Goal: Information Seeking & Learning: Find specific fact

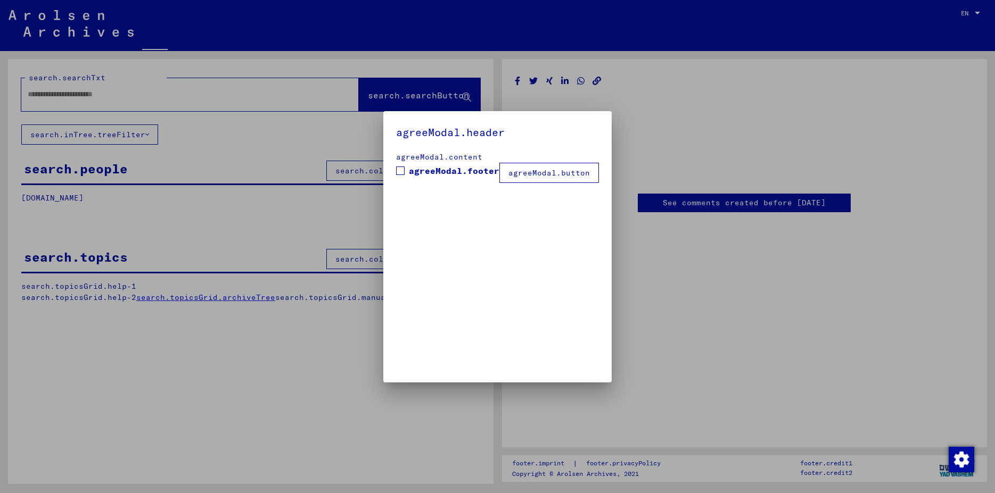
type input "********"
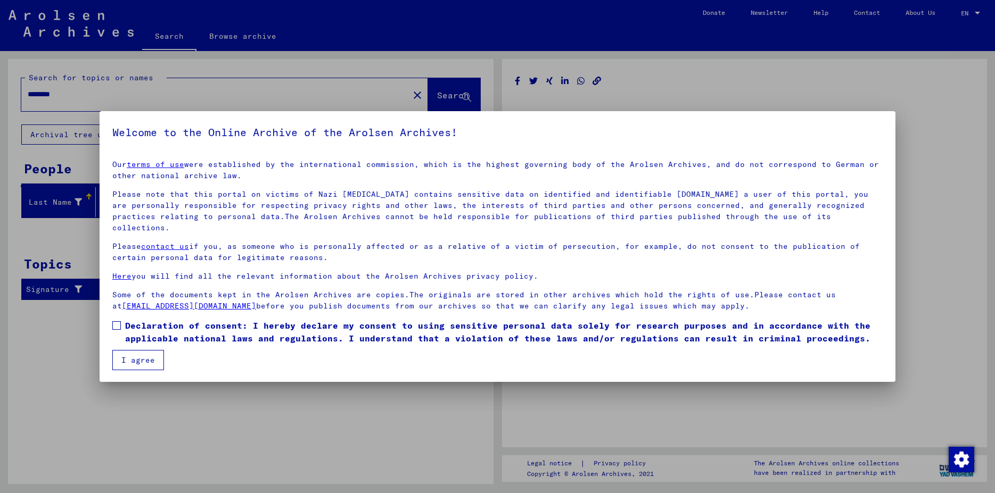
click at [138, 350] on button "I agree" at bounding box center [138, 360] width 52 height 20
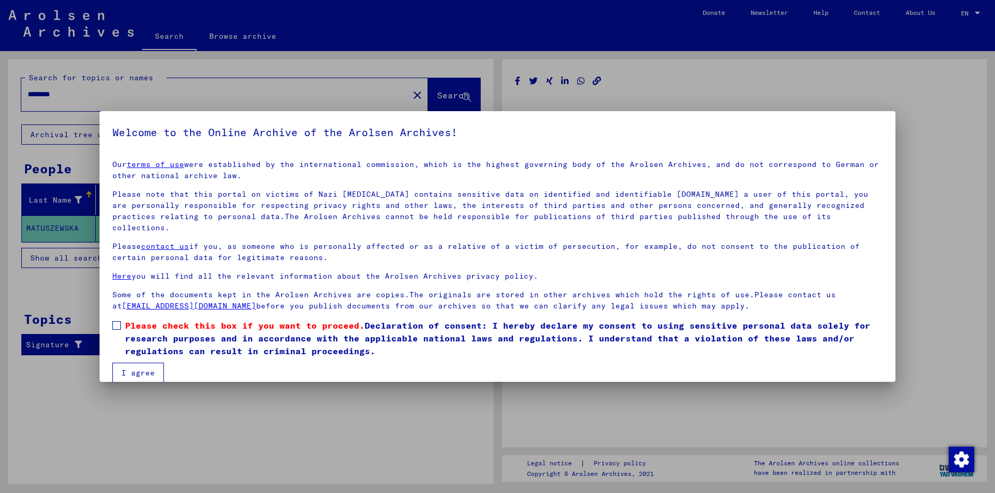
click at [138, 350] on mat-checkbox "Please check this box if you want to proceed. Declaration of consent: I hereby …" at bounding box center [497, 341] width 770 height 44
click at [142, 363] on button "I agree" at bounding box center [138, 373] width 52 height 20
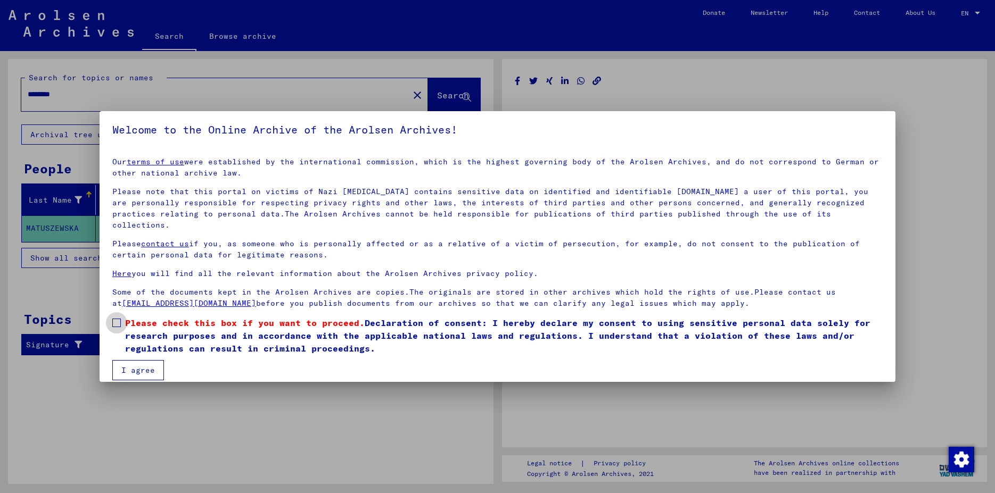
click at [120, 319] on span at bounding box center [116, 323] width 9 height 9
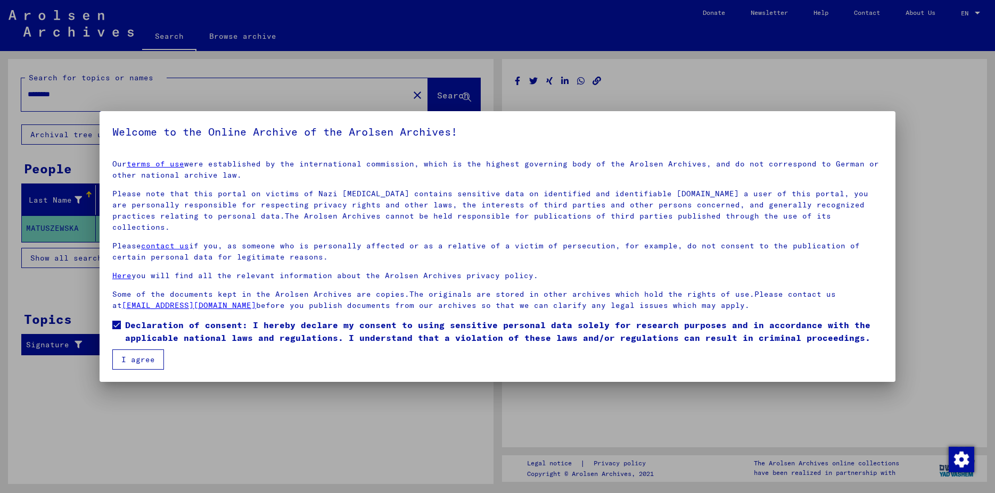
scroll to position [0, 0]
click at [137, 359] on button "I agree" at bounding box center [138, 360] width 52 height 20
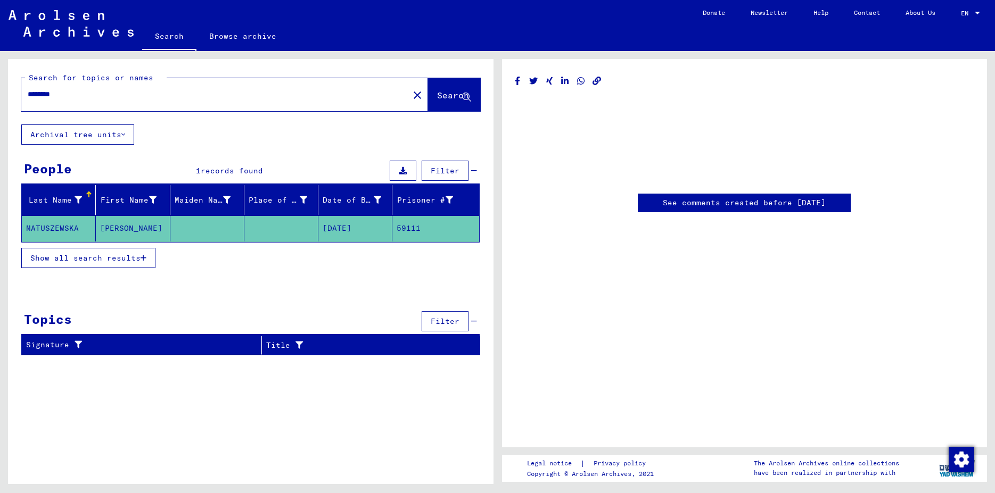
click at [372, 226] on mat-cell "[DATE]" at bounding box center [355, 229] width 74 height 26
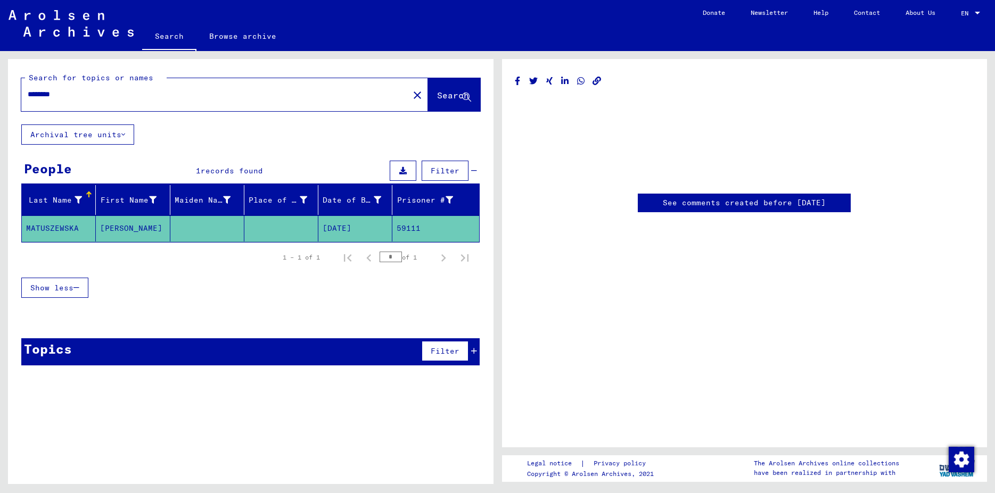
click at [372, 226] on mat-cell "[DATE]" at bounding box center [355, 229] width 74 height 26
